Goal: Transaction & Acquisition: Purchase product/service

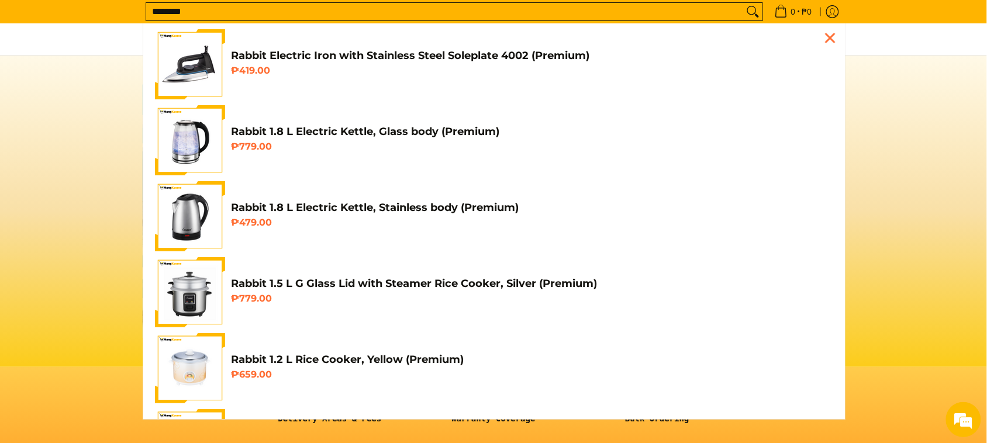
scroll to position [0, 465]
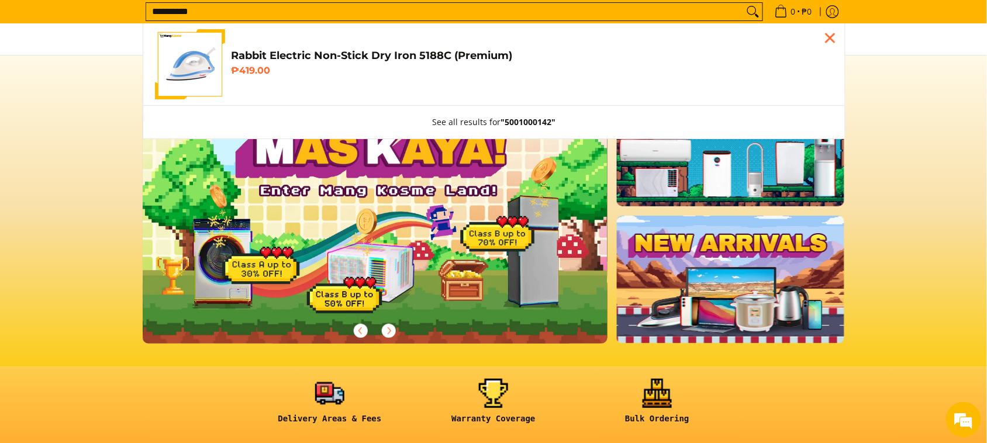
type input "**********"
click at [409, 63] on span "Rabbit Electric Non-Stick Dry Iron 5188C (Premium) ₱419.00" at bounding box center [532, 64] width 602 height 31
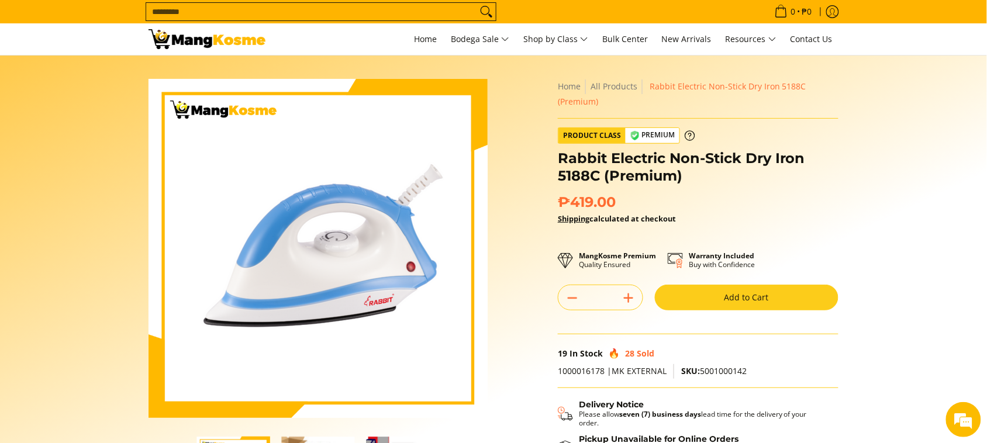
click at [734, 306] on button "Add to Cart" at bounding box center [747, 298] width 184 height 26
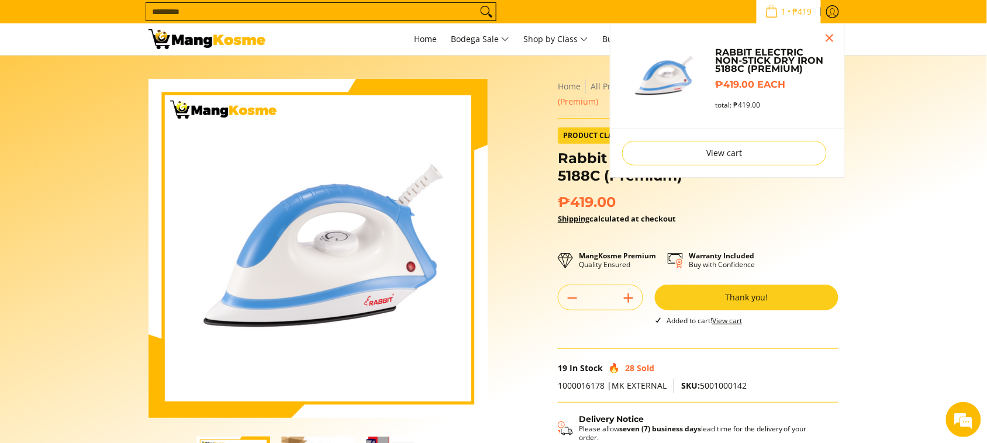
click at [214, 18] on input "Search..." at bounding box center [311, 12] width 331 height 18
click at [211, 13] on input "Search..." at bounding box center [311, 12] width 331 height 18
click at [140, 88] on div "Skip to Main Content Enable zoom Disable zoom Enable zoom Disable zoom Enable z…" at bounding box center [493, 313] width 713 height 468
click at [271, 12] on input "Search..." at bounding box center [311, 12] width 331 height 18
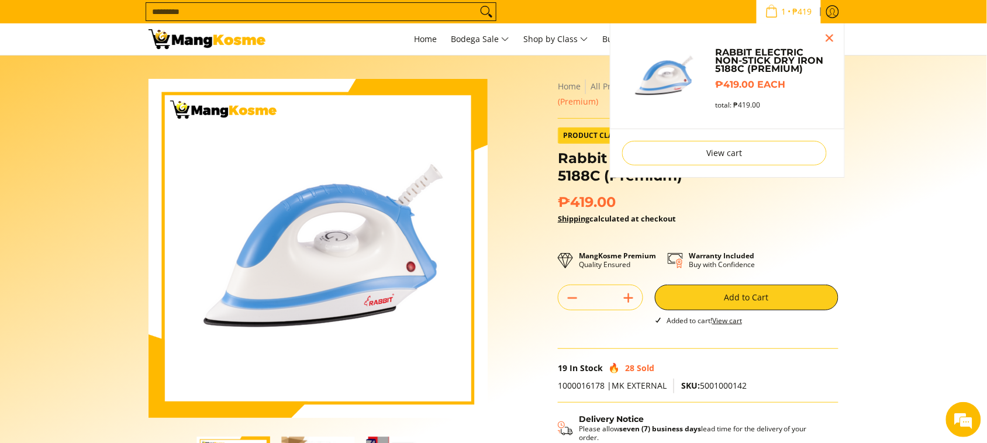
click at [271, 12] on input "Search..." at bounding box center [311, 12] width 331 height 18
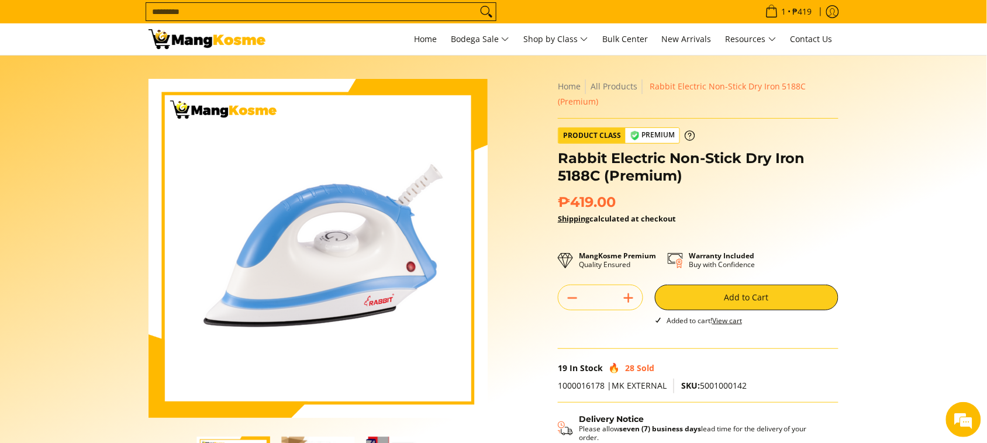
click at [320, 12] on input "Search..." at bounding box center [311, 12] width 331 height 18
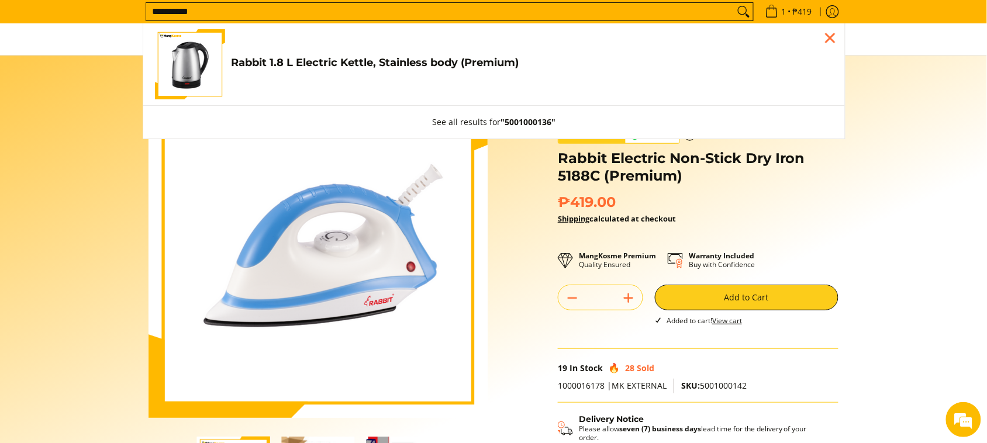
type input "**********"
click at [378, 61] on h4 "Rabbit 1.8 L Electric Kettle, Stainless body (Premium)" at bounding box center [532, 62] width 602 height 13
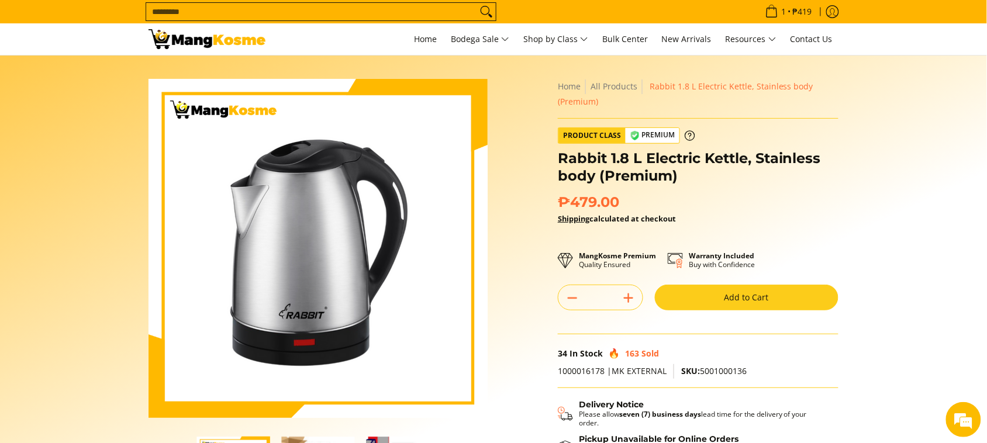
click at [677, 301] on button "Add to Cart" at bounding box center [747, 298] width 184 height 26
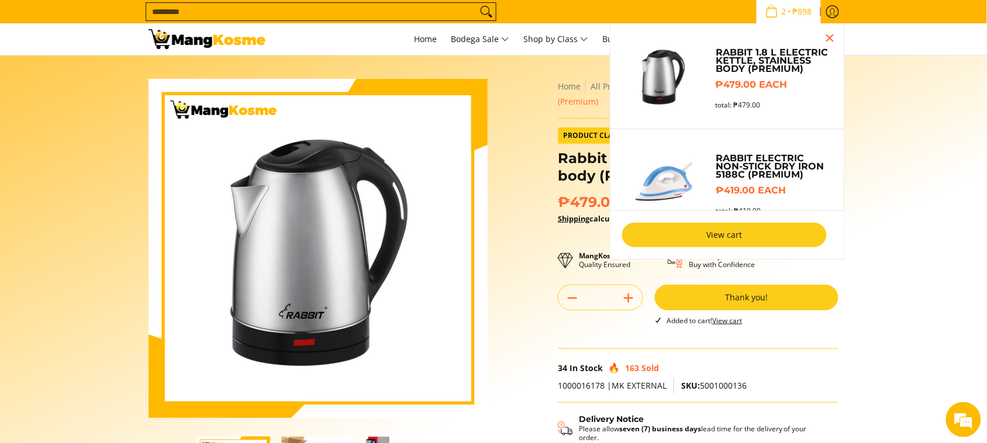
click at [737, 227] on link "View cart" at bounding box center [724, 235] width 205 height 25
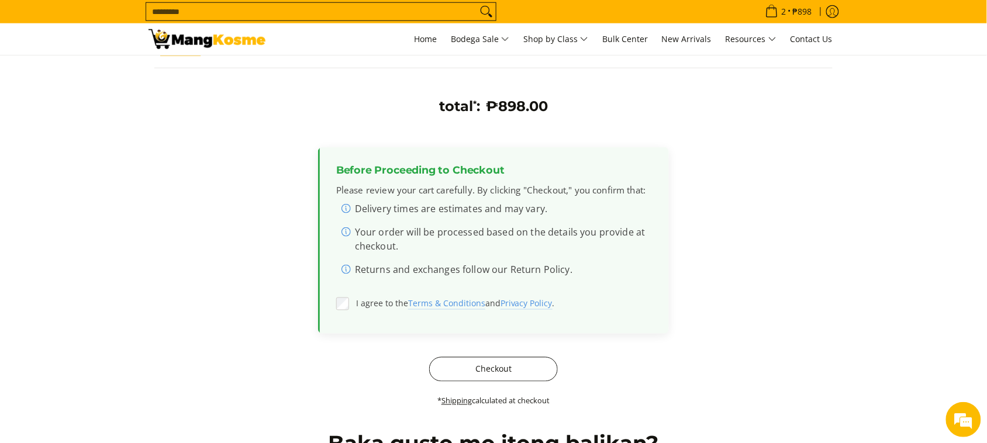
click at [512, 378] on button "Checkout" at bounding box center [493, 369] width 129 height 25
